Goal: Information Seeking & Learning: Learn about a topic

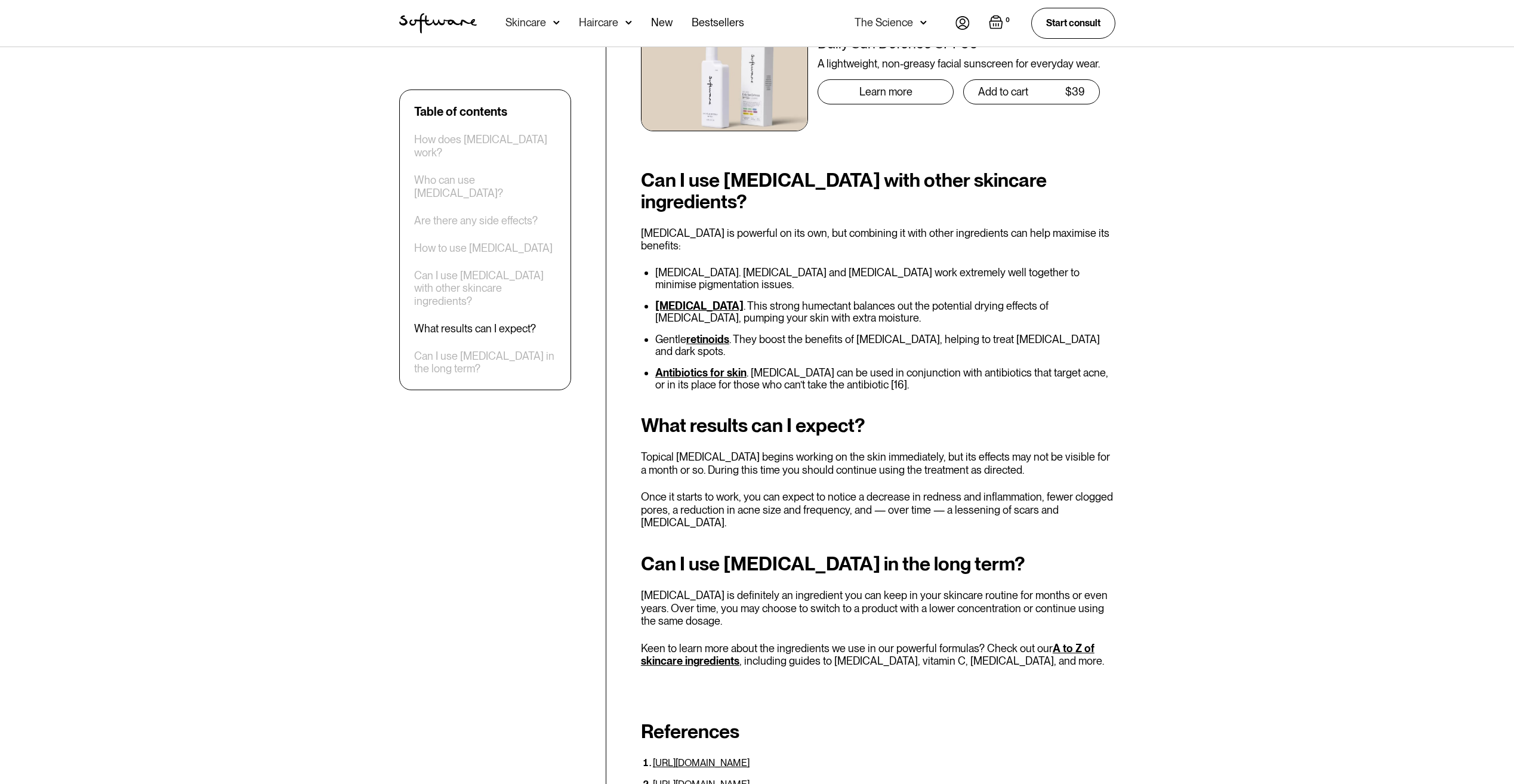
scroll to position [2446, 0]
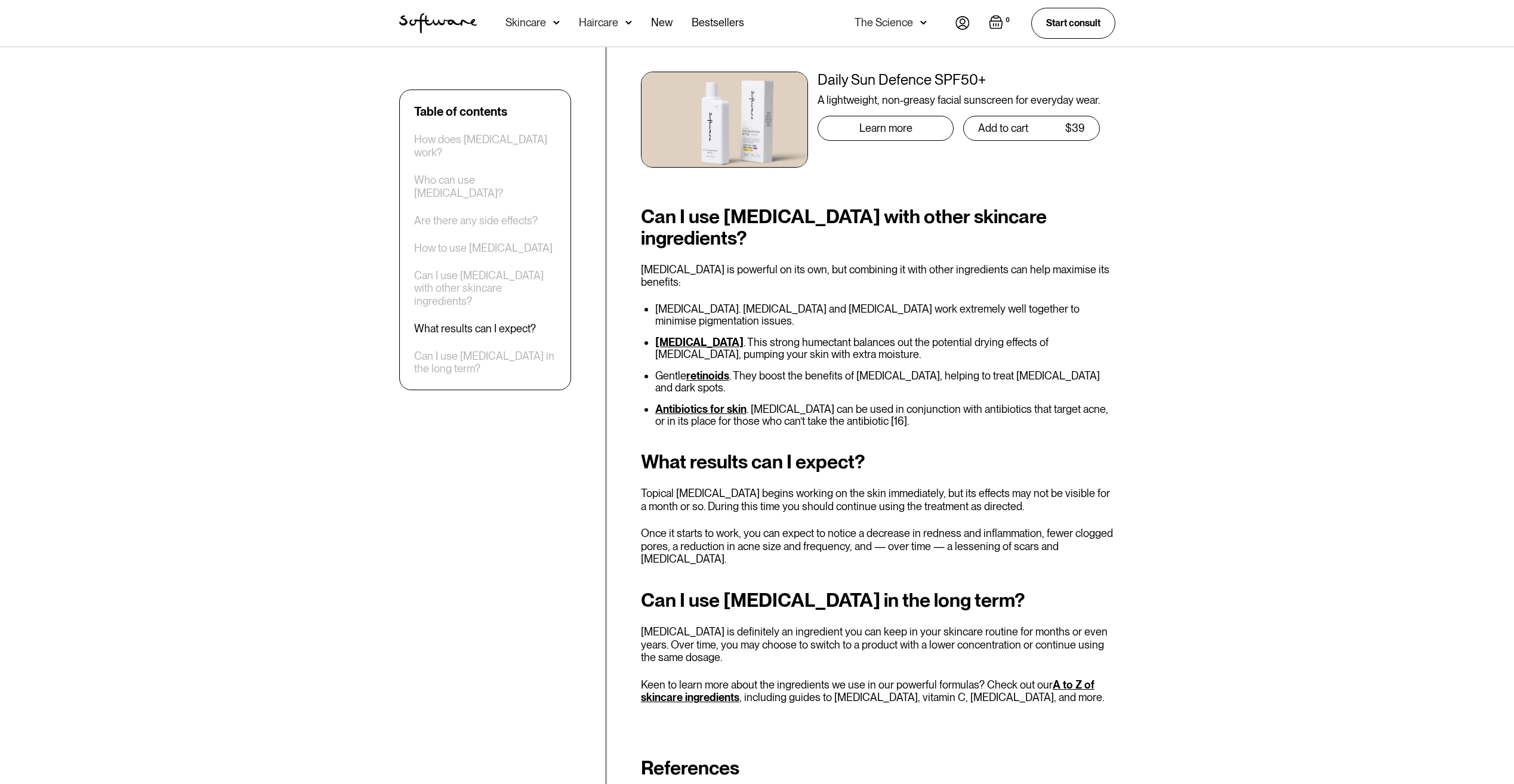
click at [708, 369] on link "retinoids" at bounding box center [708, 376] width 43 height 13
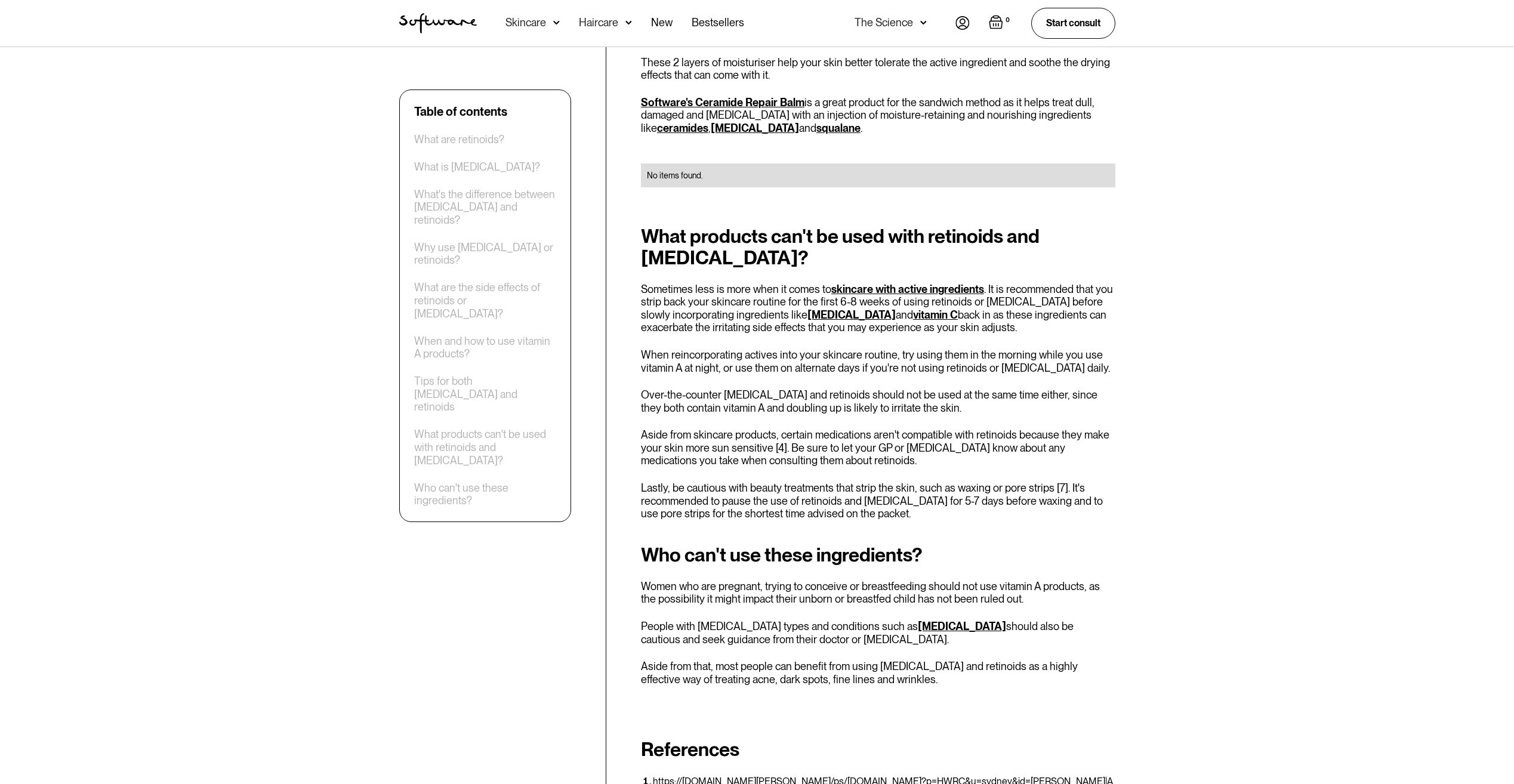
scroll to position [3818, 0]
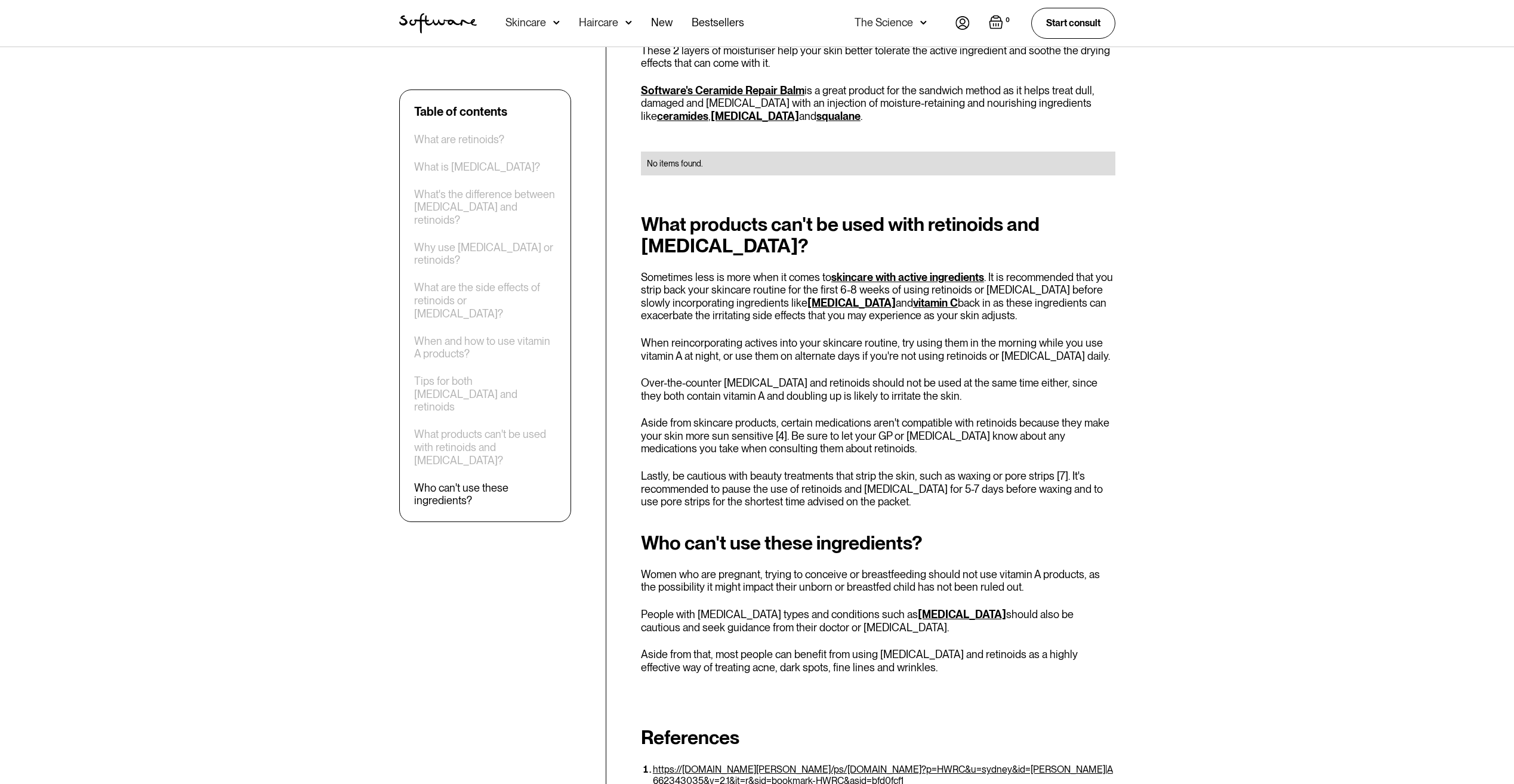
click at [927, 608] on link "[MEDICAL_DATA]" at bounding box center [961, 615] width 88 height 13
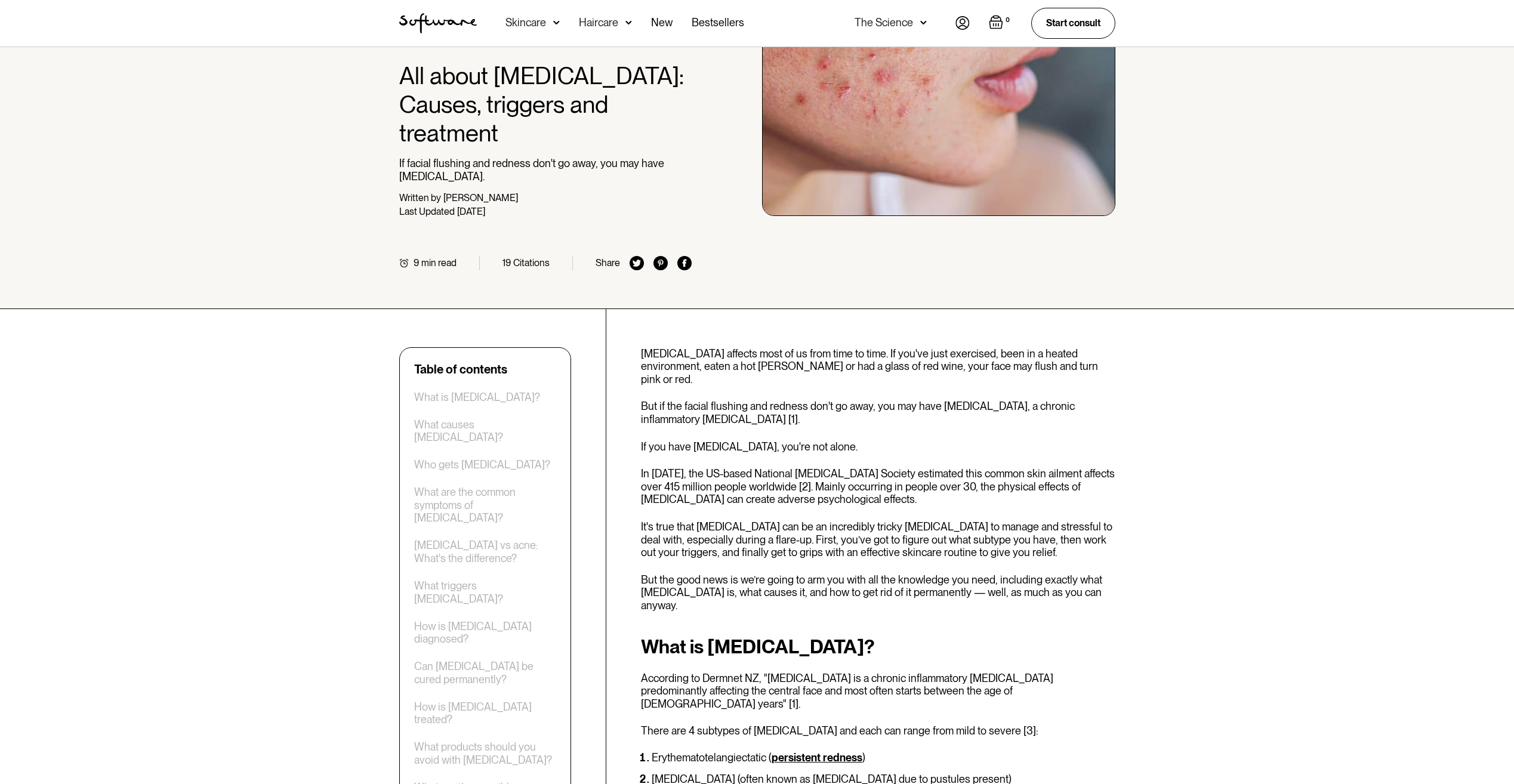
scroll to position [119, 0]
